Goal: Task Accomplishment & Management: Use online tool/utility

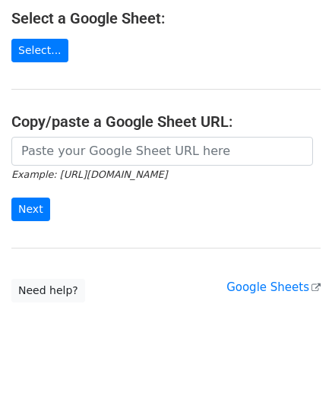
scroll to position [204, 0]
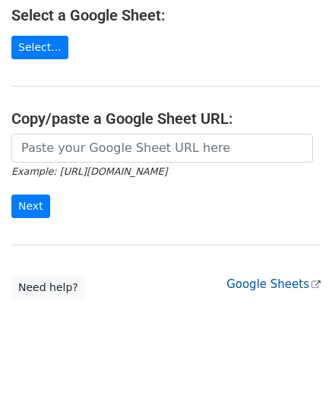
click at [263, 277] on link "Google Sheets" at bounding box center [274, 284] width 94 height 14
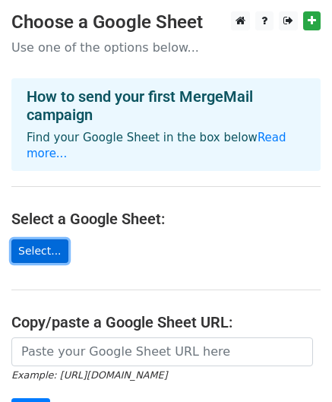
click at [37, 239] on link "Select..." at bounding box center [39, 251] width 57 height 24
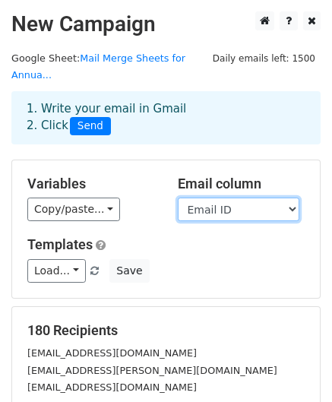
click at [288, 198] on select "Name Email ID Email Address File Attachments Scheduled Date Mail Merge Status F…" at bounding box center [239, 210] width 122 height 24
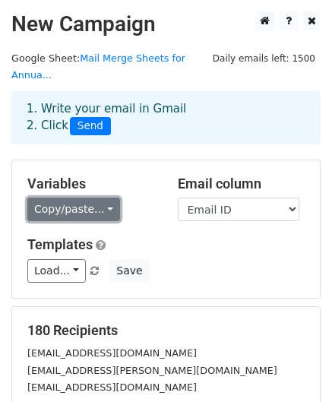
click at [97, 198] on link "Copy/paste..." at bounding box center [73, 210] width 93 height 24
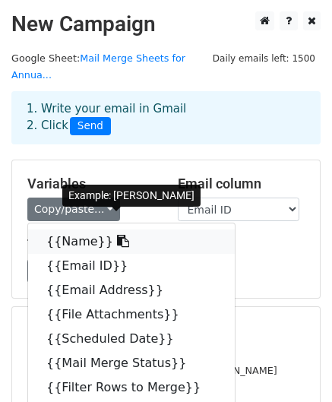
click at [58, 230] on link "{{Name}}" at bounding box center [131, 242] width 207 height 24
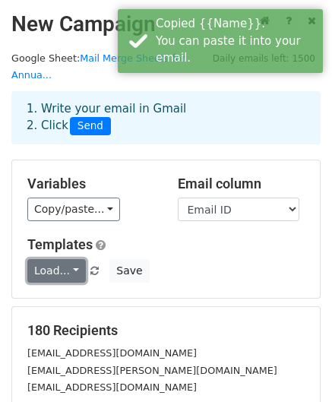
click at [70, 259] on link "Load..." at bounding box center [56, 271] width 59 height 24
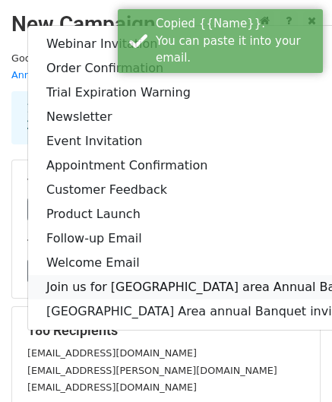
click at [74, 275] on link "Join us for [GEOGRAPHIC_DATA] area Annual Banquet 2025" at bounding box center [226, 287] width 396 height 24
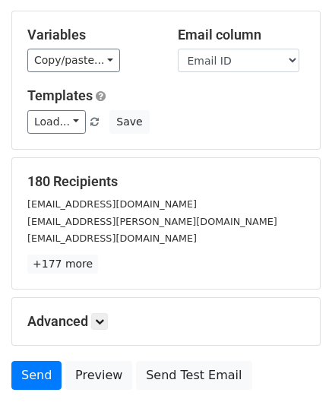
scroll to position [246, 0]
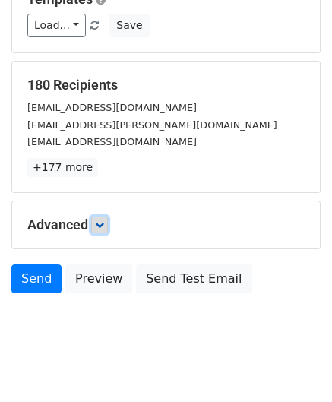
click at [102, 220] on icon at bounding box center [99, 224] width 9 height 9
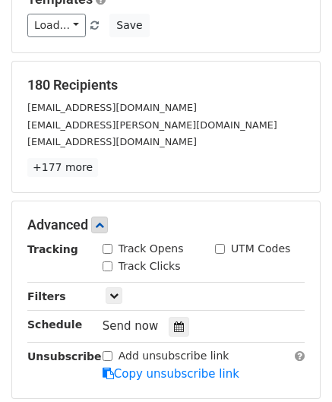
click at [106, 244] on input "Track Opens" at bounding box center [108, 249] width 10 height 10
checkbox input "true"
click at [109, 262] on input "Track Clicks" at bounding box center [108, 267] width 10 height 10
checkbox input "true"
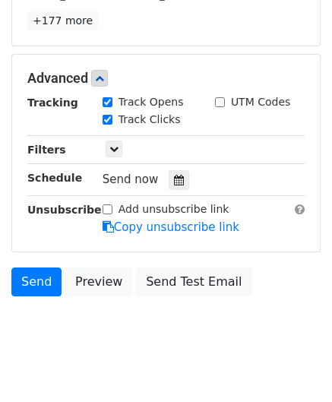
scroll to position [394, 0]
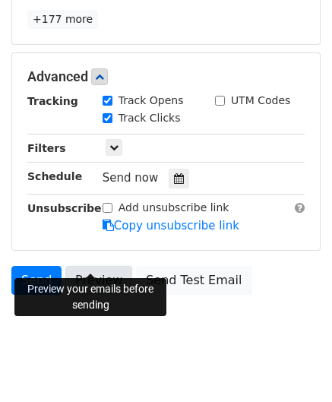
click at [110, 266] on link "Preview" at bounding box center [98, 280] width 67 height 29
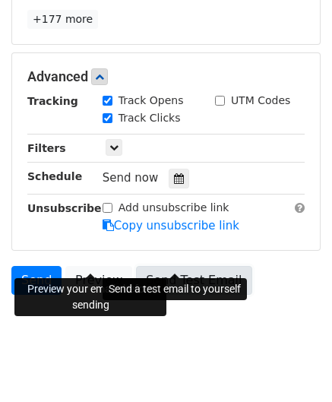
click at [201, 266] on link "Send Test Email" at bounding box center [194, 280] width 116 height 29
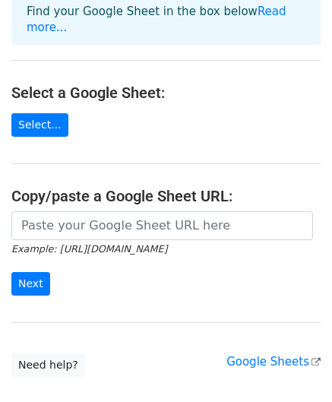
scroll to position [52, 0]
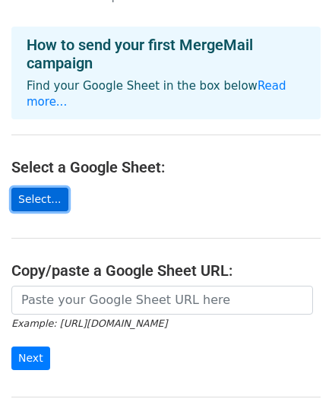
click at [27, 188] on link "Select..." at bounding box center [39, 200] width 57 height 24
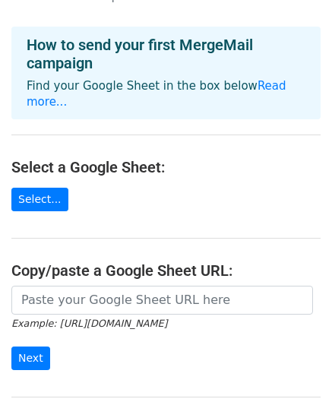
scroll to position [128, 0]
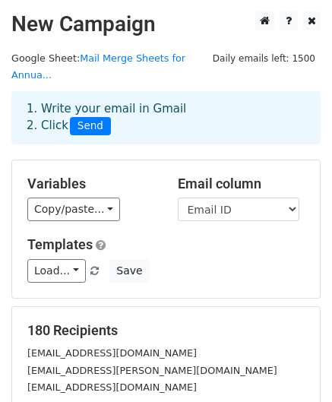
click at [53, 100] on div "1. Write your email in Gmail 2. Click Send" at bounding box center [166, 117] width 302 height 35
